Goal: Find specific page/section: Find specific page/section

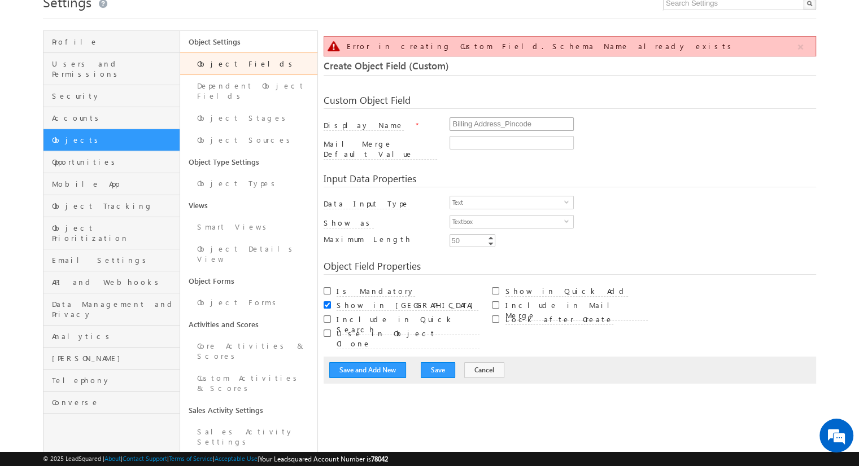
click at [476, 125] on input "Billing Address_Pincode" at bounding box center [512, 124] width 124 height 14
click at [271, 64] on link "Object Fields" at bounding box center [248, 64] width 137 height 23
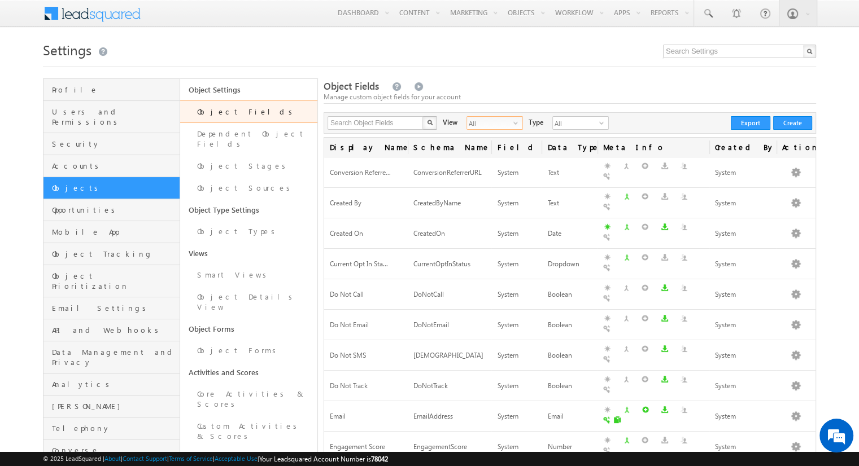
click at [502, 125] on span "All" at bounding box center [490, 123] width 46 height 12
click at [482, 160] on li "Custom Fields" at bounding box center [487, 159] width 55 height 11
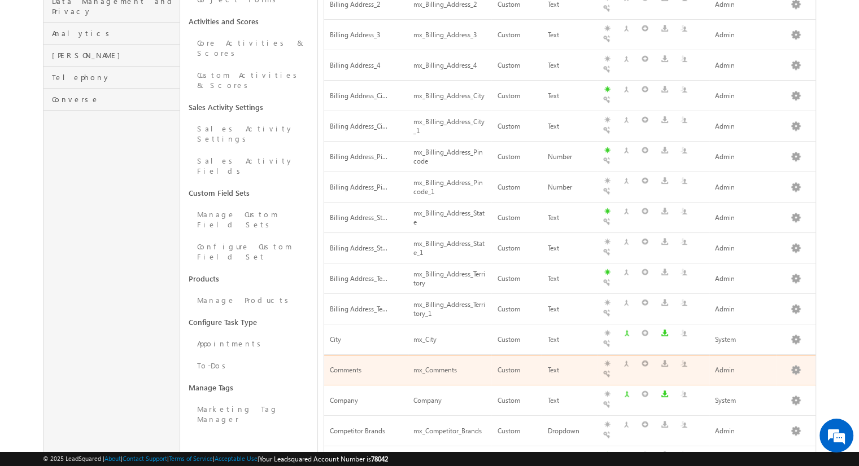
click at [356, 366] on span "Comments" at bounding box center [346, 370] width 32 height 8
copy span "Comments"
